Goal: Information Seeking & Learning: Learn about a topic

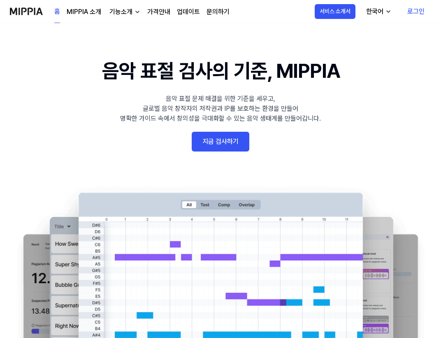
click at [84, 5] on div "홈 MIPPIA 소개 기능소개 가격안내 업데이트 문의하기" at bounding box center [141, 11] width 175 height 23
click at [84, 7] on link "MIPPIA 소개" at bounding box center [84, 12] width 35 height 10
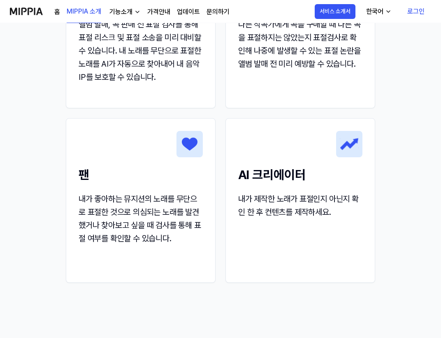
scroll to position [1211, 0]
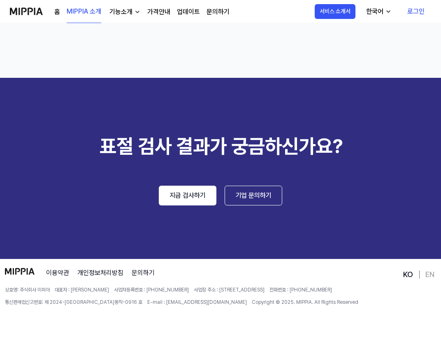
click at [123, 8] on div "기능소개" at bounding box center [121, 12] width 26 height 10
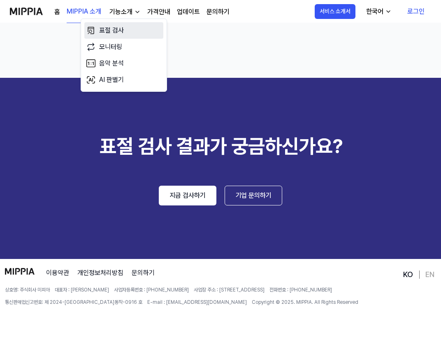
click at [121, 27] on link "표절 검사" at bounding box center [123, 30] width 79 height 16
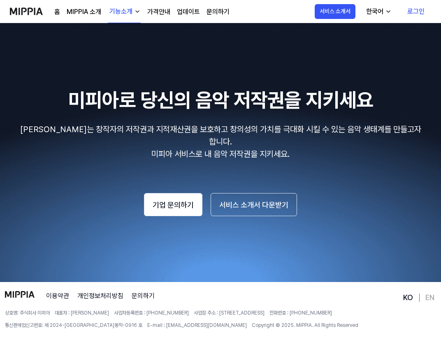
scroll to position [1463, 0]
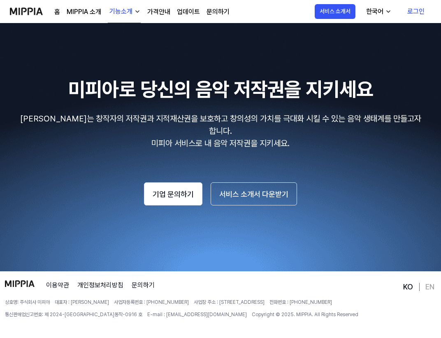
click at [153, 12] on link "가격안내" at bounding box center [158, 12] width 23 height 10
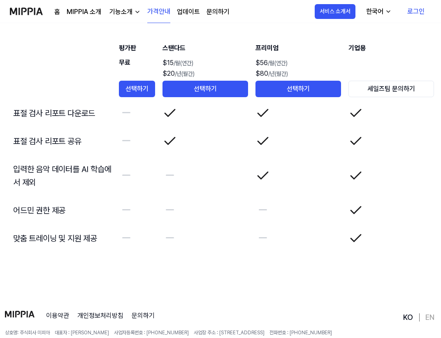
scroll to position [1911, 0]
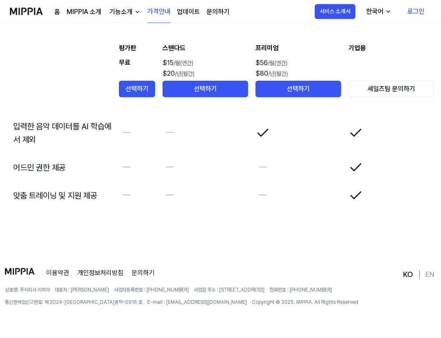
click at [198, 1] on div "홈 MIPPIA 소개 기능소개 가격안내 업데이트 문의하기" at bounding box center [141, 11] width 175 height 23
click at [177, 14] on link "업데이트" at bounding box center [188, 12] width 23 height 10
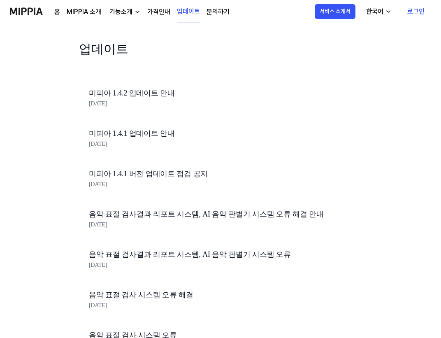
click at [174, 109] on div "미피아 1.4.2 업데이트 안내 [DATE]" at bounding box center [229, 99] width 300 height 40
click at [170, 96] on link "미피아 1.4.2 업데이트 안내" at bounding box center [229, 93] width 280 height 12
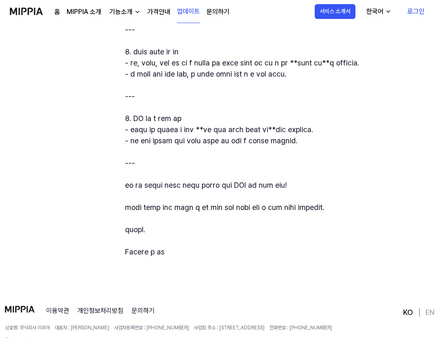
scroll to position [284, 0]
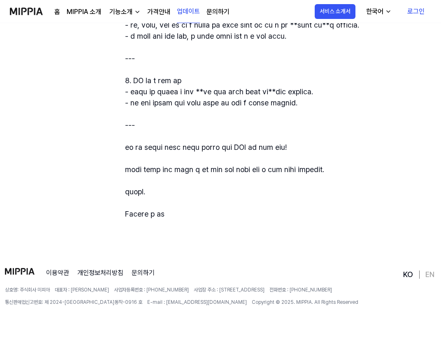
click at [10, 11] on img at bounding box center [26, 11] width 33 height 23
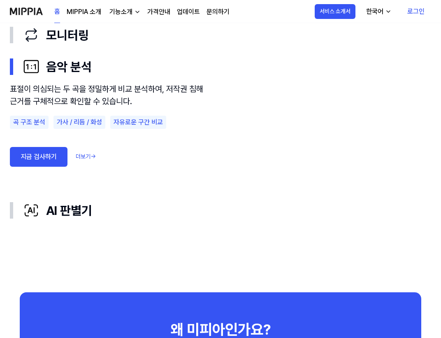
scroll to position [543, 0]
